Goal: Transaction & Acquisition: Book appointment/travel/reservation

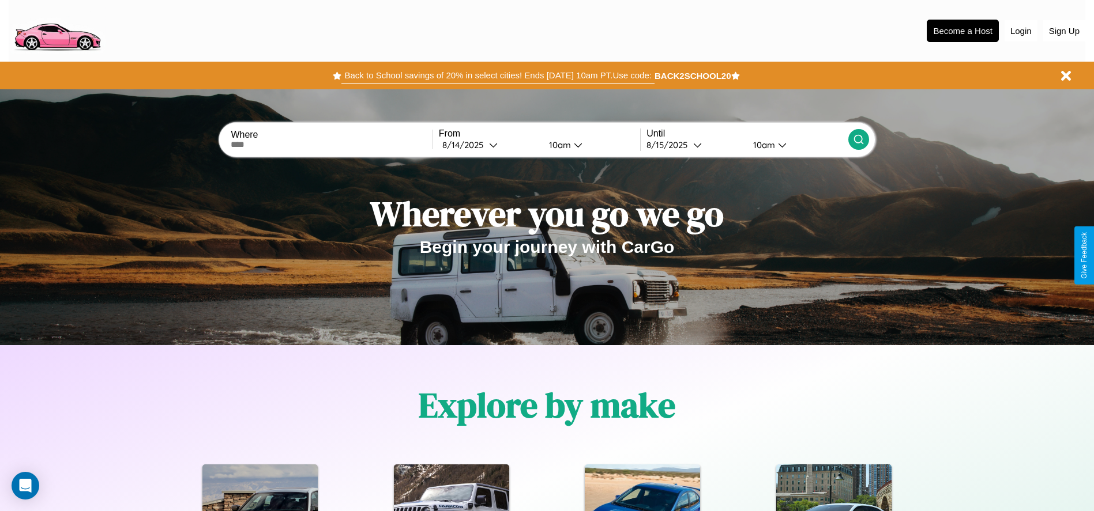
click at [498, 76] on button "Back to School savings of 20% in select cities! Ends [DATE] 10am PT. Use code:" at bounding box center [497, 75] width 313 height 16
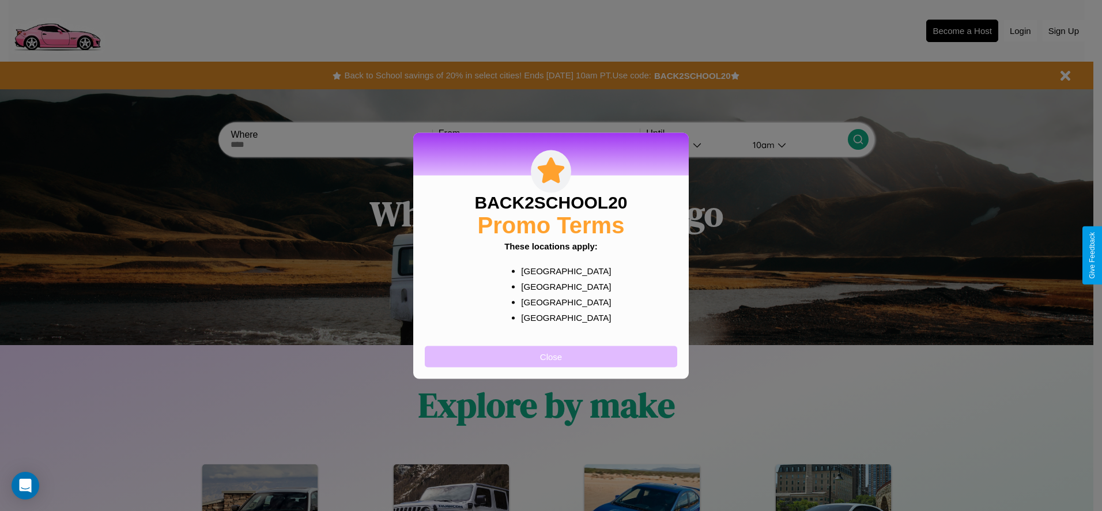
click at [551, 356] on button "Close" at bounding box center [551, 356] width 253 height 21
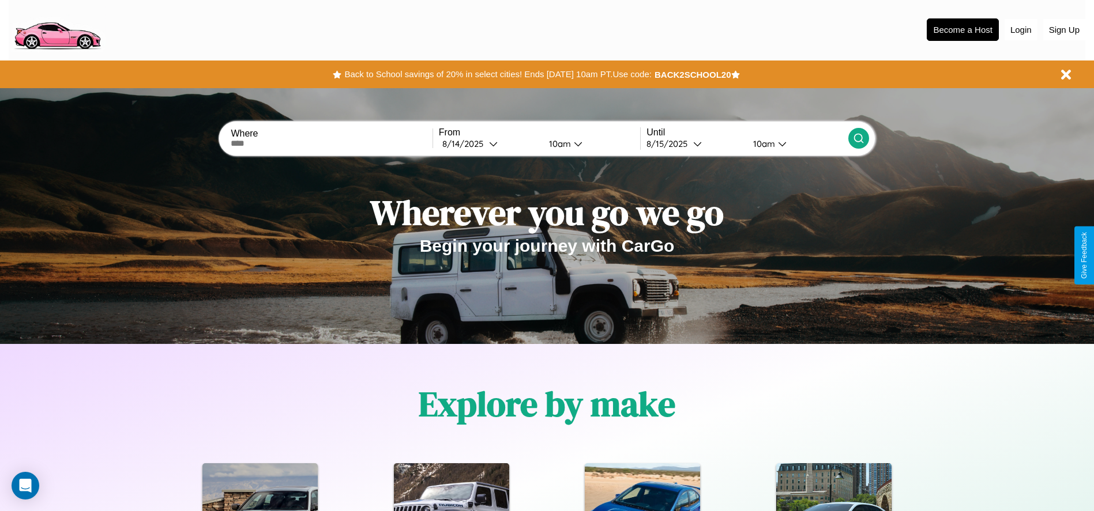
scroll to position [514, 0]
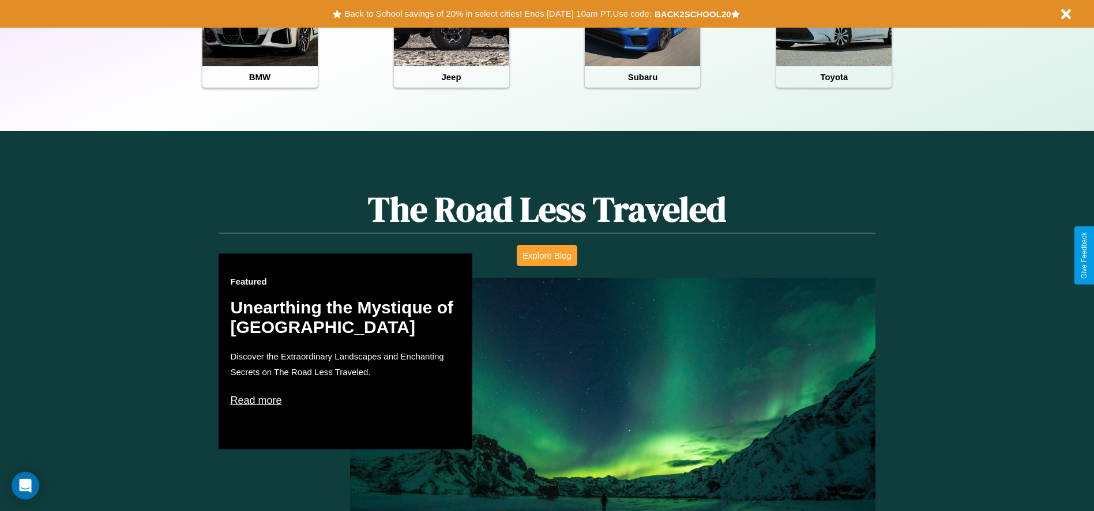
click at [547, 255] on button "Explore Blog" at bounding box center [547, 255] width 61 height 21
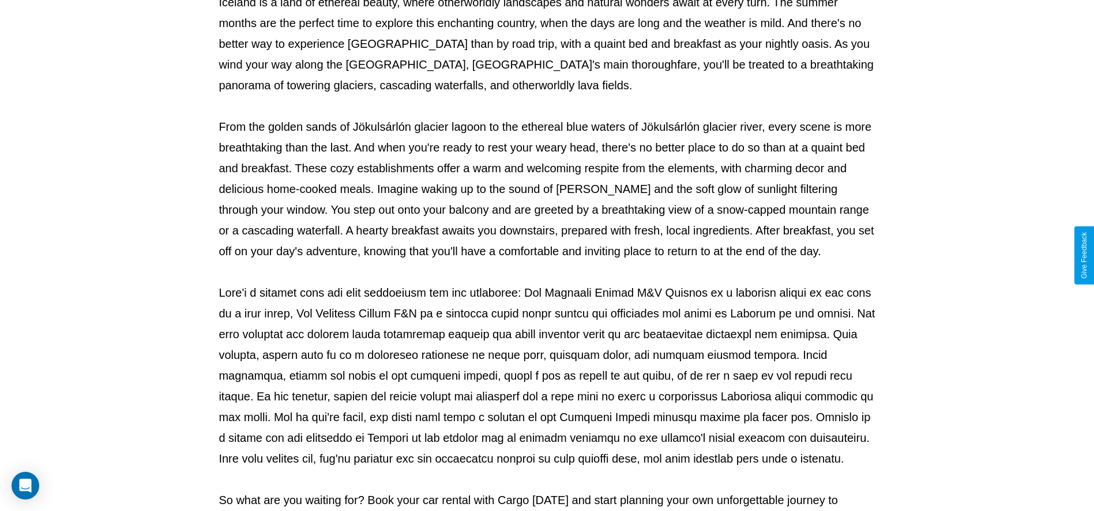
scroll to position [382, 0]
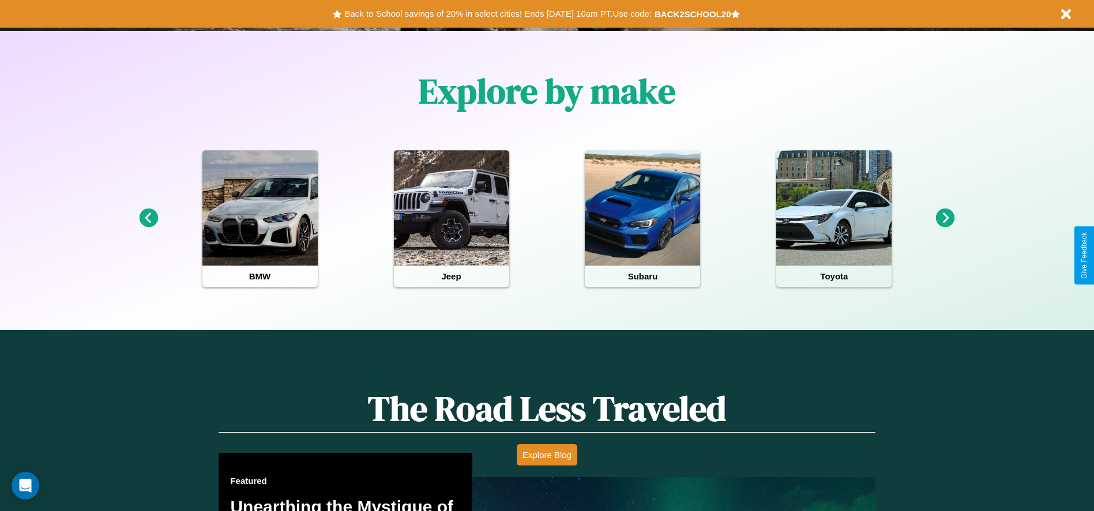
scroll to position [239, 0]
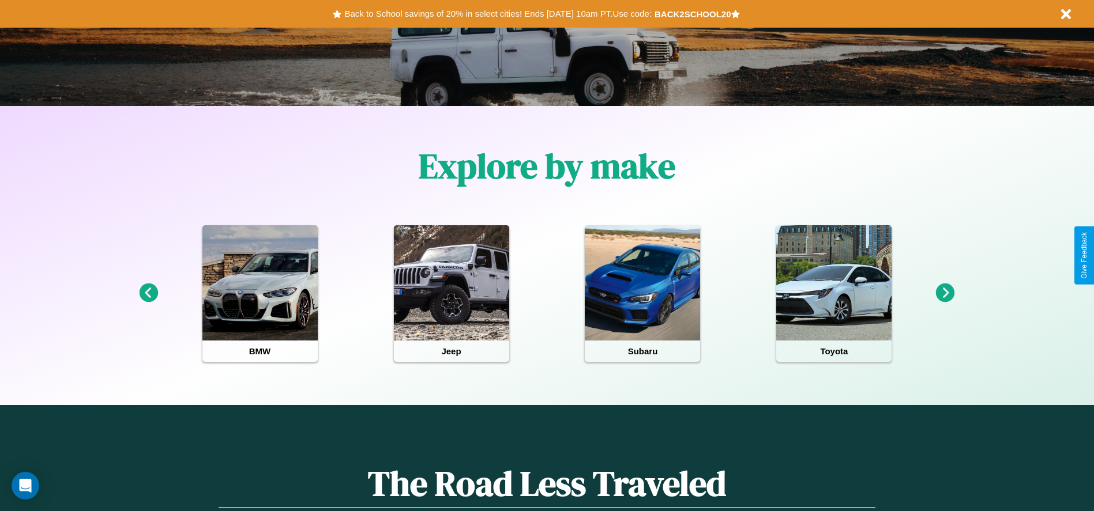
click at [148, 293] on icon at bounding box center [148, 293] width 19 height 19
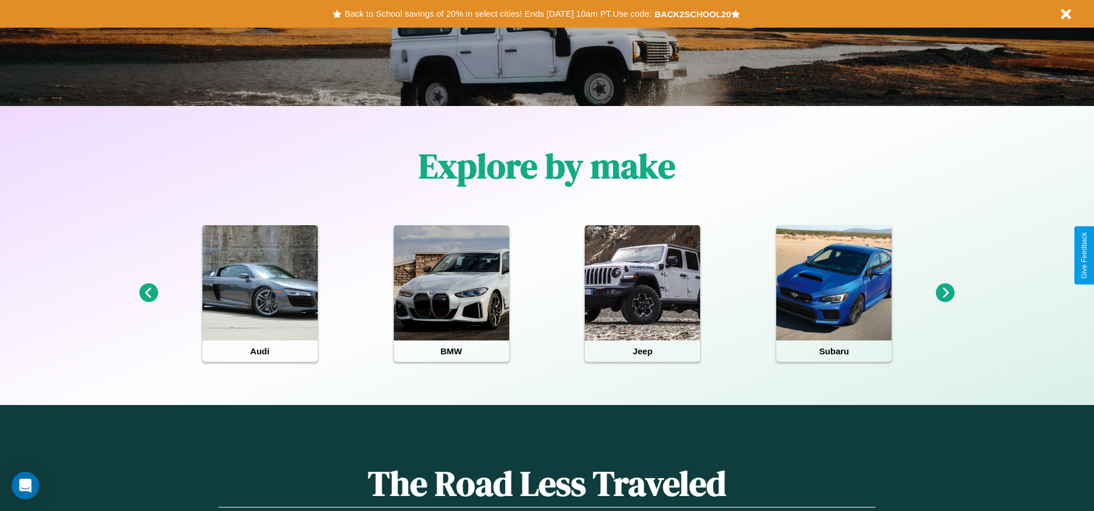
click at [945, 293] on icon at bounding box center [945, 293] width 19 height 19
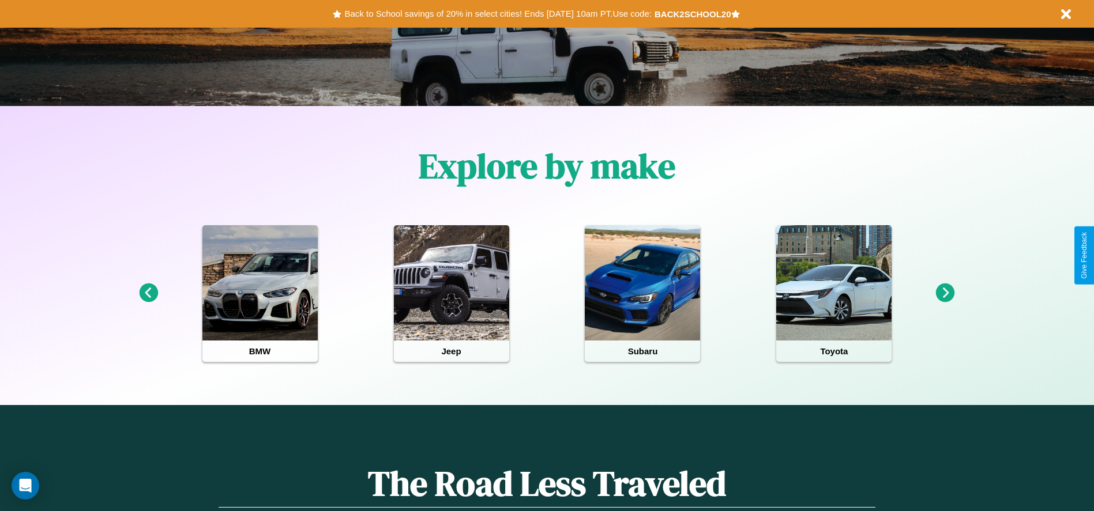
click at [945, 293] on icon at bounding box center [945, 293] width 19 height 19
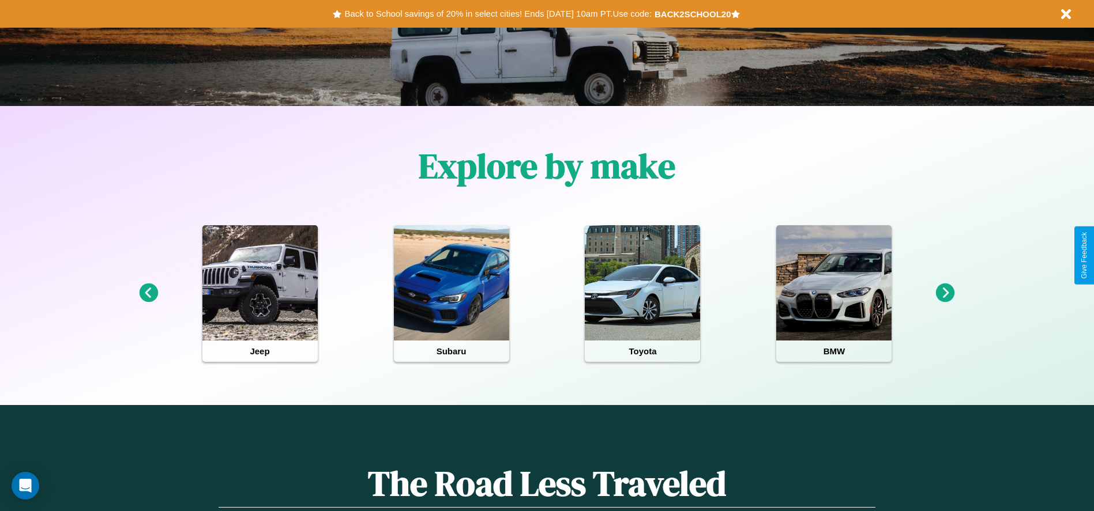
click at [945, 293] on icon at bounding box center [945, 293] width 19 height 19
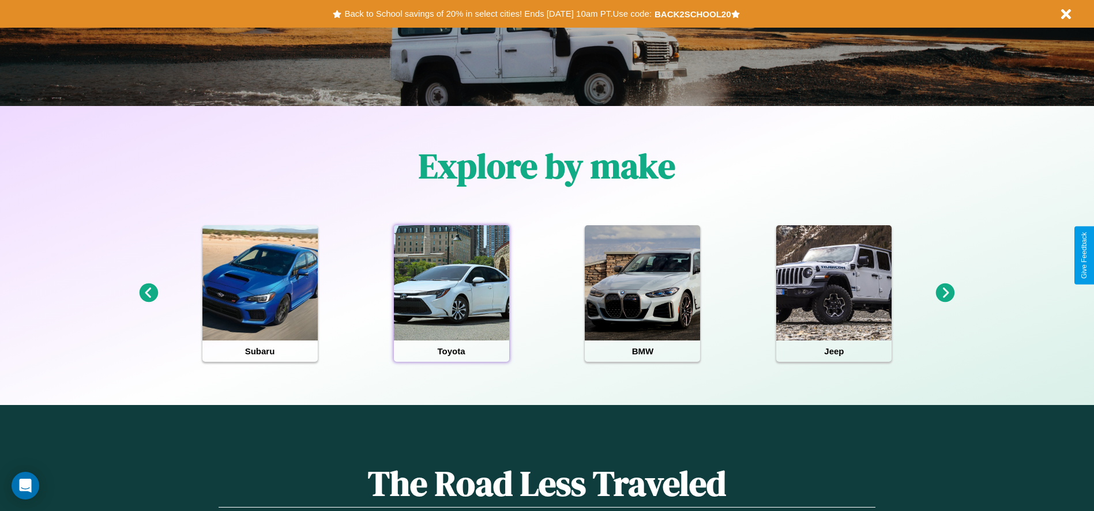
click at [451, 293] on div at bounding box center [451, 282] width 115 height 115
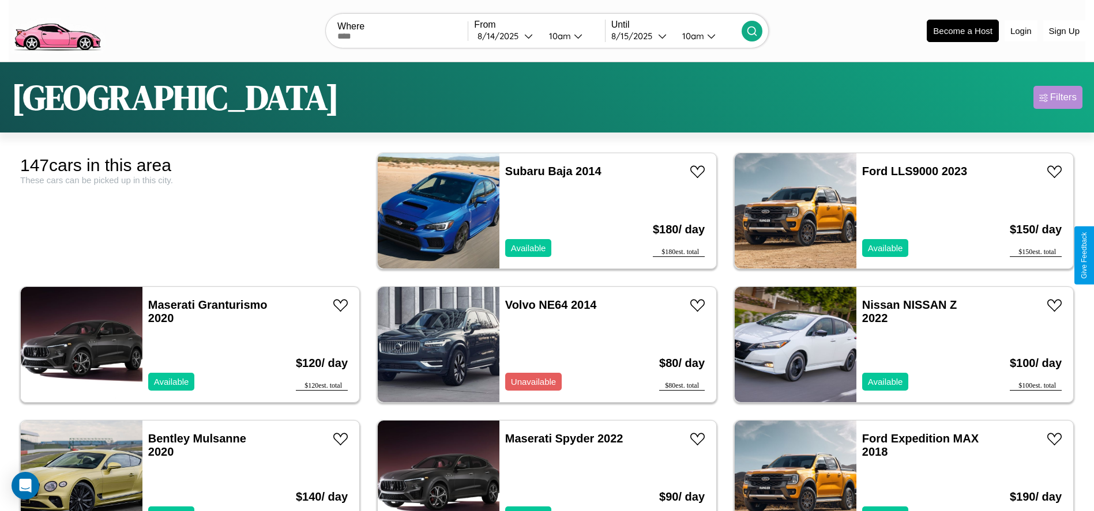
click at [1057, 97] on div "Filters" at bounding box center [1063, 98] width 27 height 12
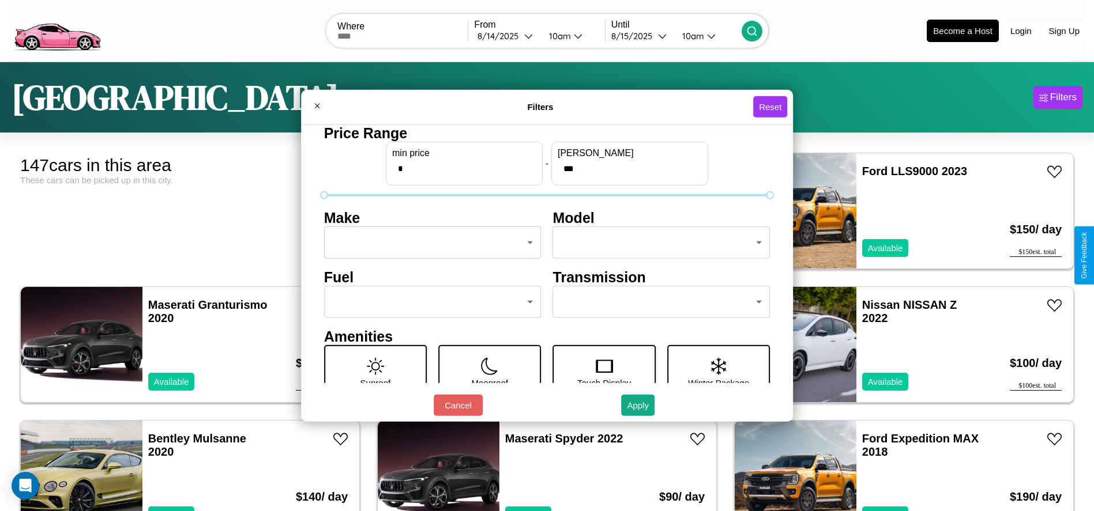
click at [429, 243] on body "CarGo Where From [DATE] 10am Until [DATE] 10am Become a Host Login Sign Up Toky…" at bounding box center [547, 291] width 1094 height 583
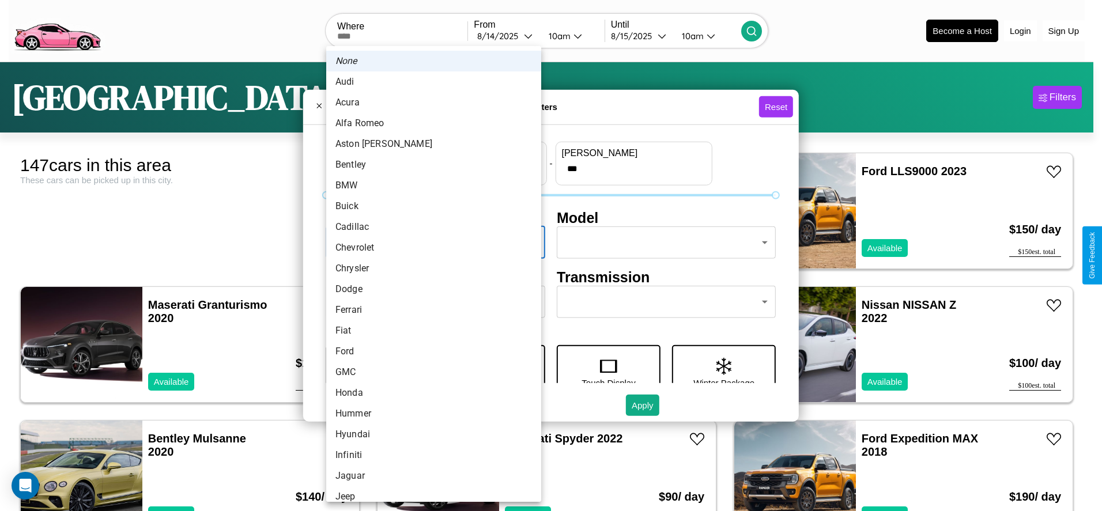
click at [430, 206] on li "Buick" at bounding box center [433, 206] width 215 height 21
type input "*****"
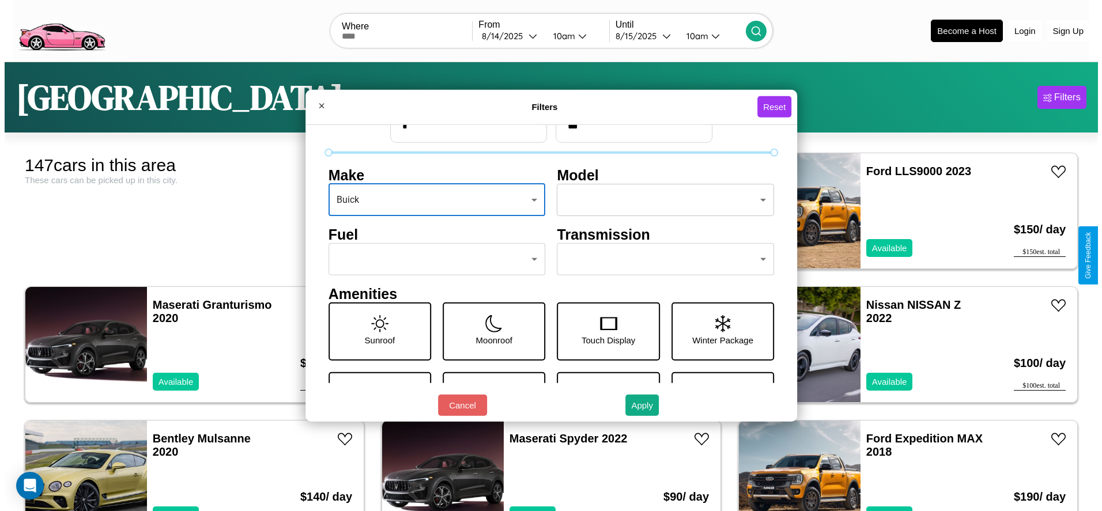
scroll to position [48, 0]
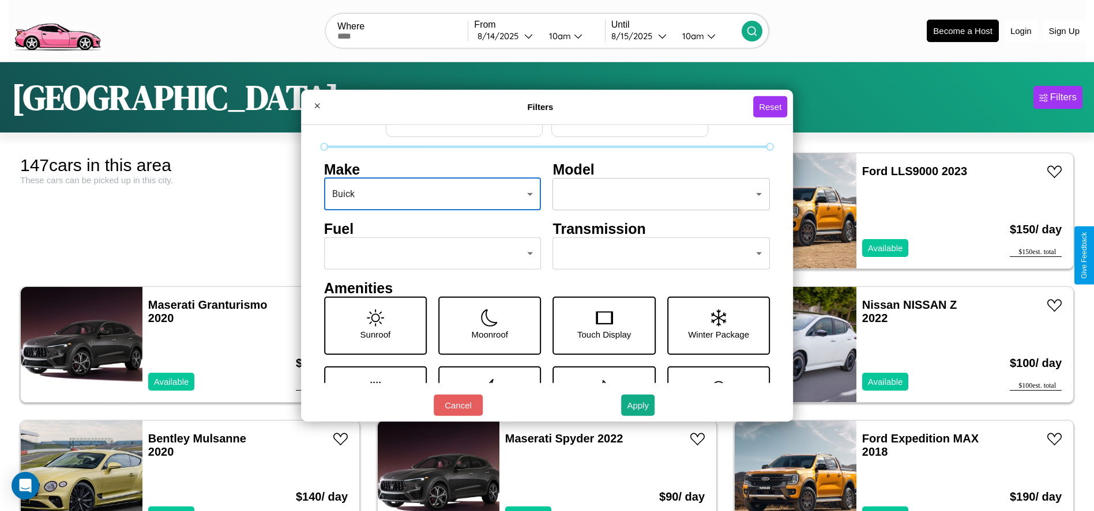
click at [429, 254] on body "CarGo Where From [DATE] 10am Until [DATE] 10am Become a Host Login Sign Up Toky…" at bounding box center [547, 291] width 1094 height 583
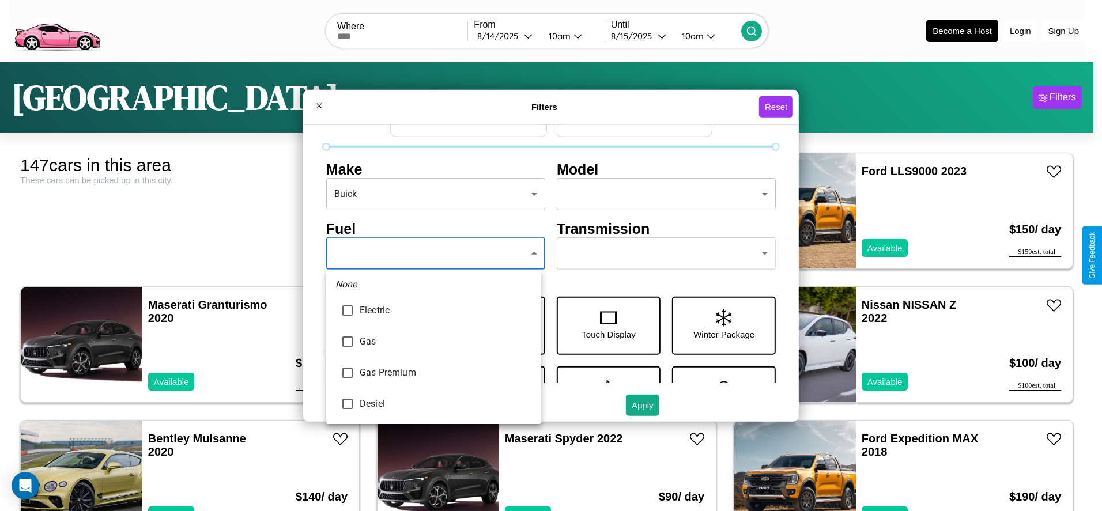
type input "***"
click at [434, 254] on div at bounding box center [551, 255] width 1102 height 511
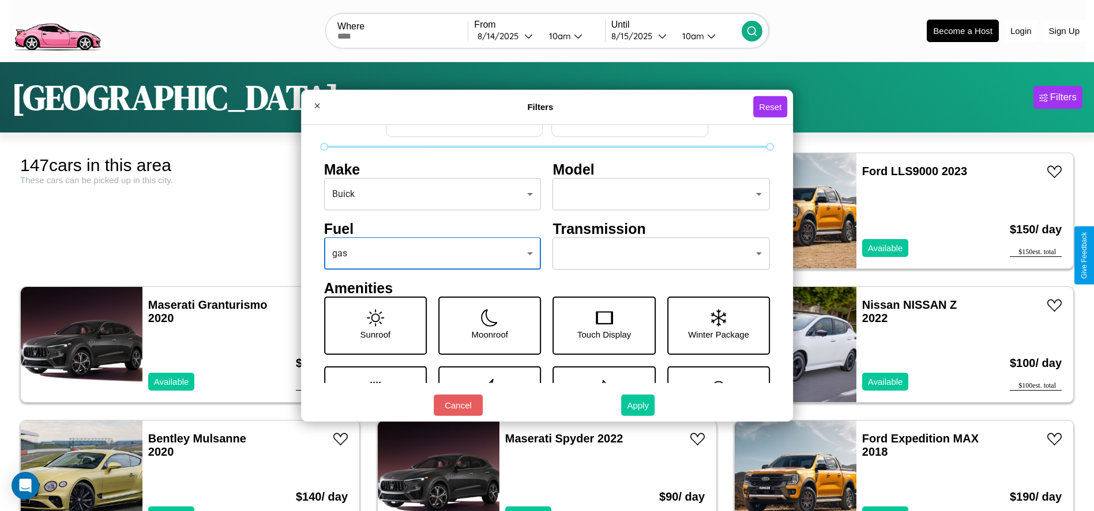
click at [638, 405] on button "Apply" at bounding box center [637, 405] width 33 height 21
